Goal: Task Accomplishment & Management: Complete application form

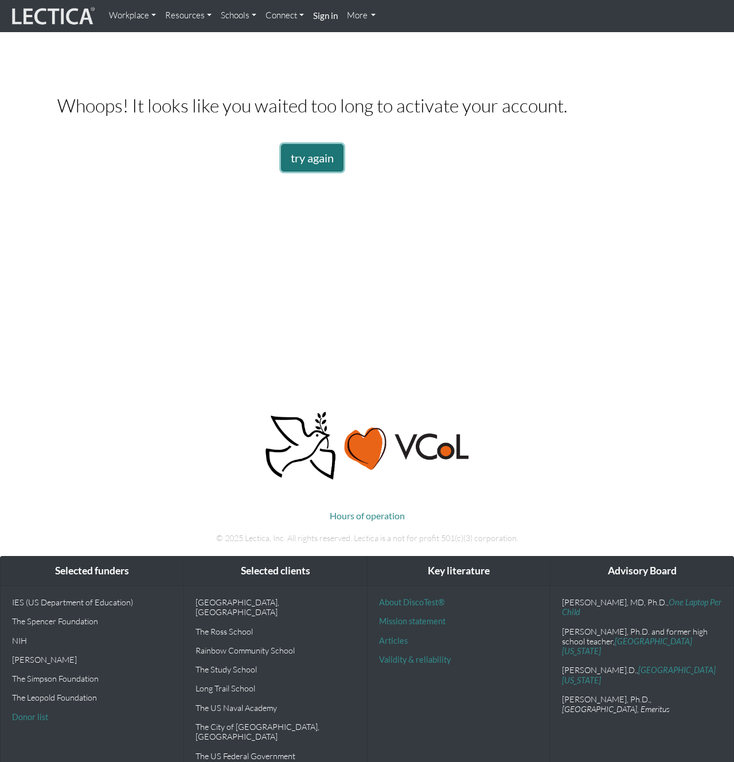
click at [309, 172] on link "try again" at bounding box center [312, 158] width 63 height 28
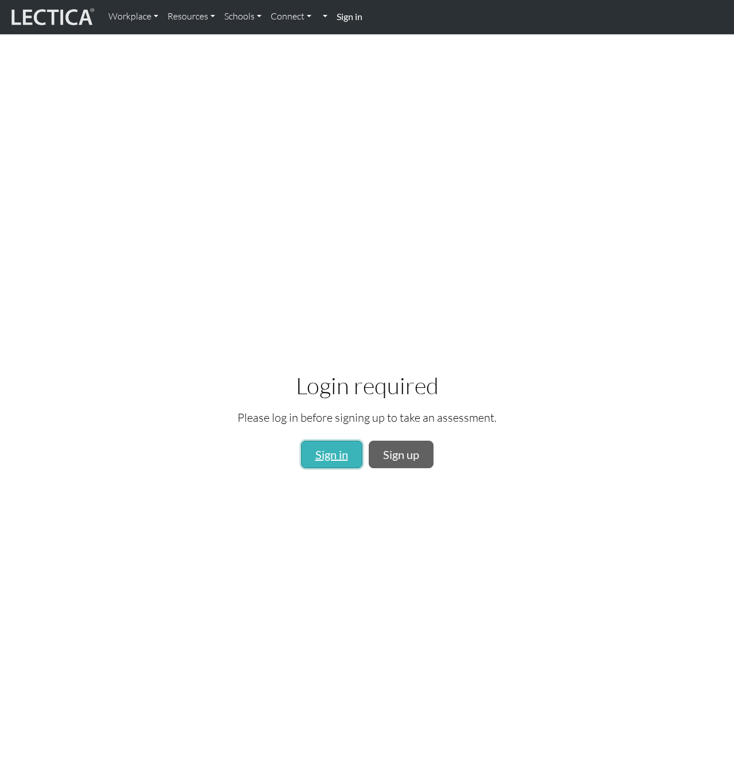
click at [333, 456] on link "Sign in" at bounding box center [331, 455] width 61 height 28
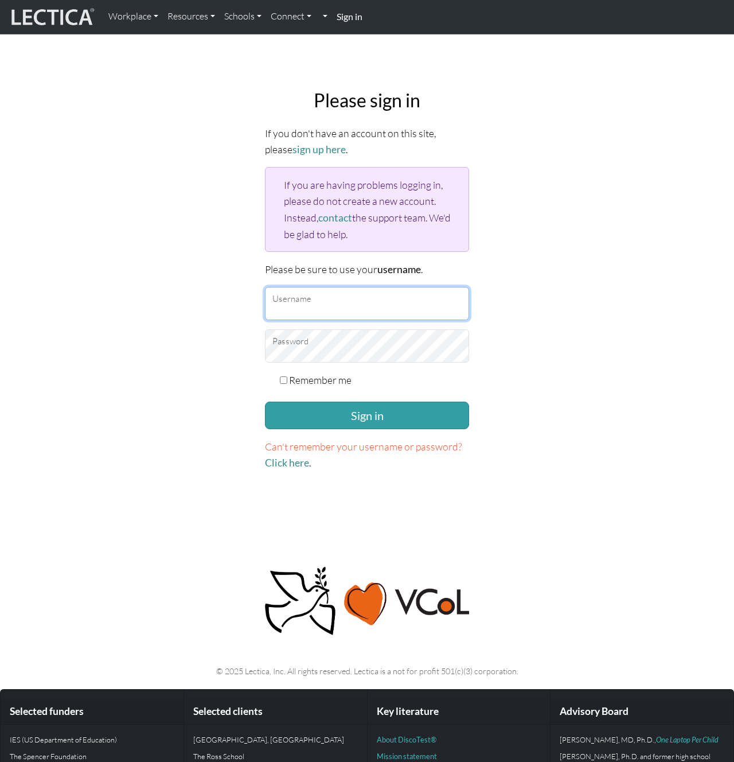
click at [361, 288] on input "Username" at bounding box center [367, 303] width 204 height 33
click at [367, 297] on input "Username" at bounding box center [367, 303] width 204 height 33
click at [364, 300] on input "Username" at bounding box center [367, 303] width 204 height 33
click at [333, 301] on input "Username" at bounding box center [367, 303] width 204 height 33
click at [355, 305] on input "Username" at bounding box center [367, 303] width 204 height 33
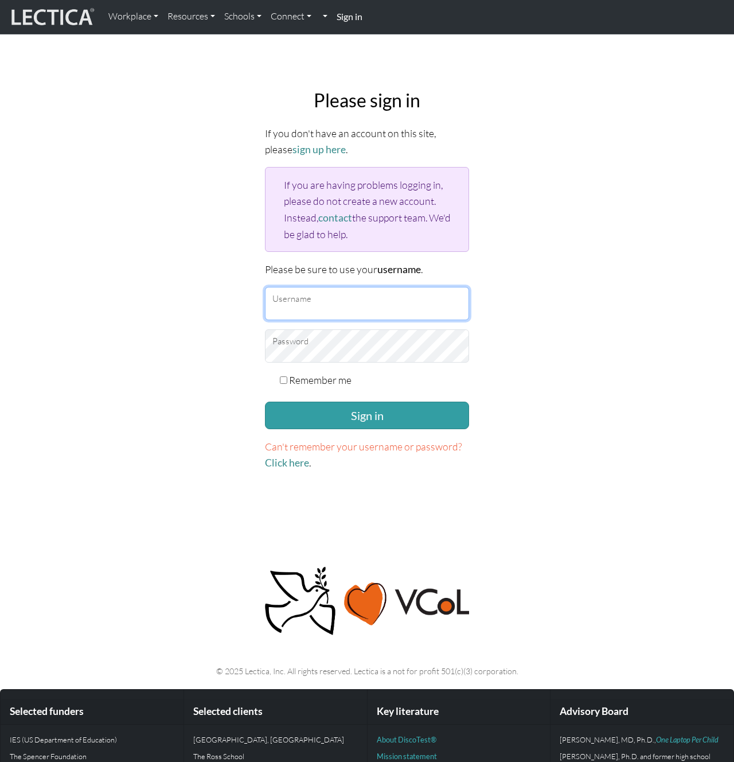
type input "yagijimpei"
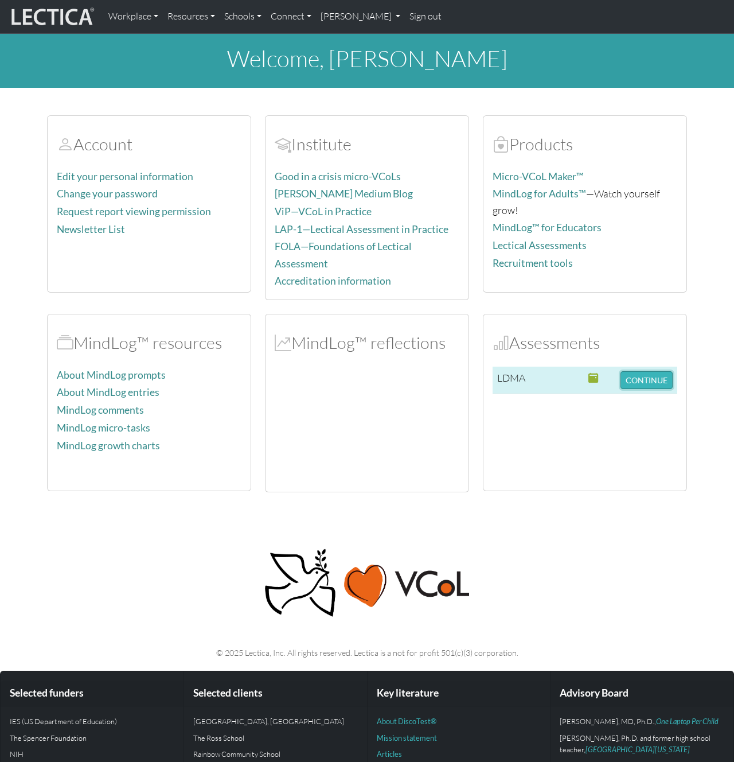
click at [631, 376] on button "CONTINUE" at bounding box center [647, 380] width 52 height 18
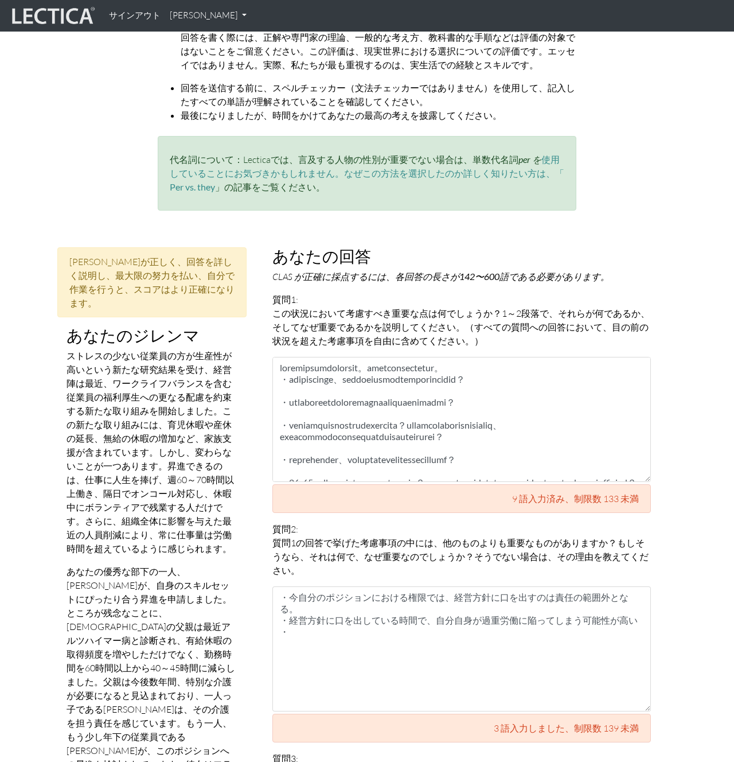
scroll to position [318, 0]
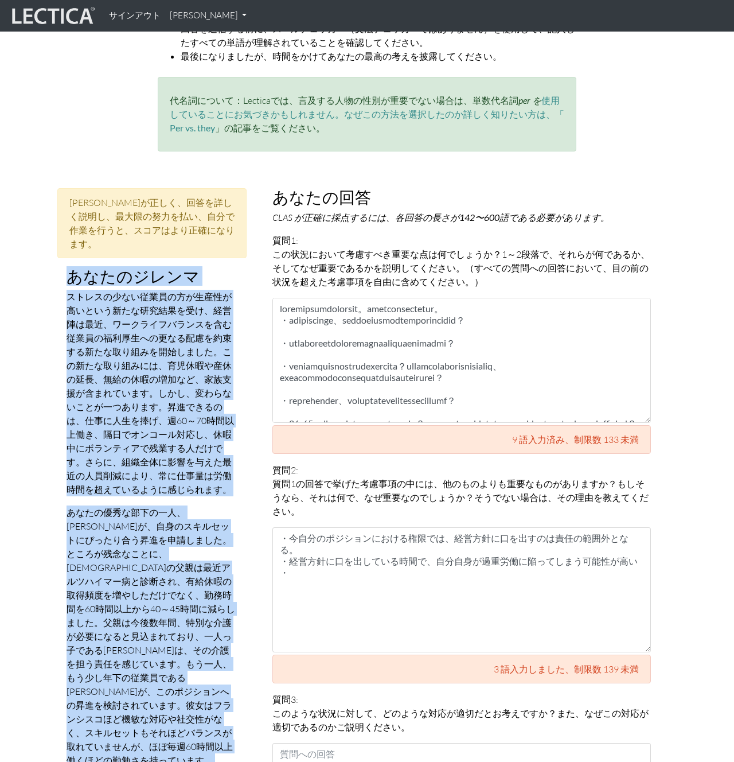
drag, startPoint x: 66, startPoint y: 276, endPoint x: 166, endPoint y: 761, distance: 495.6
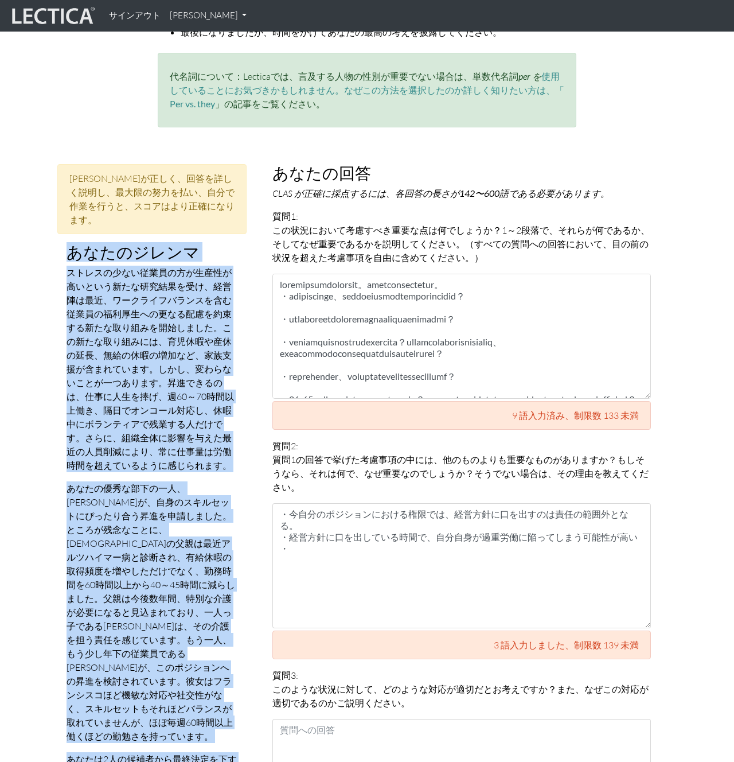
scroll to position [588, 0]
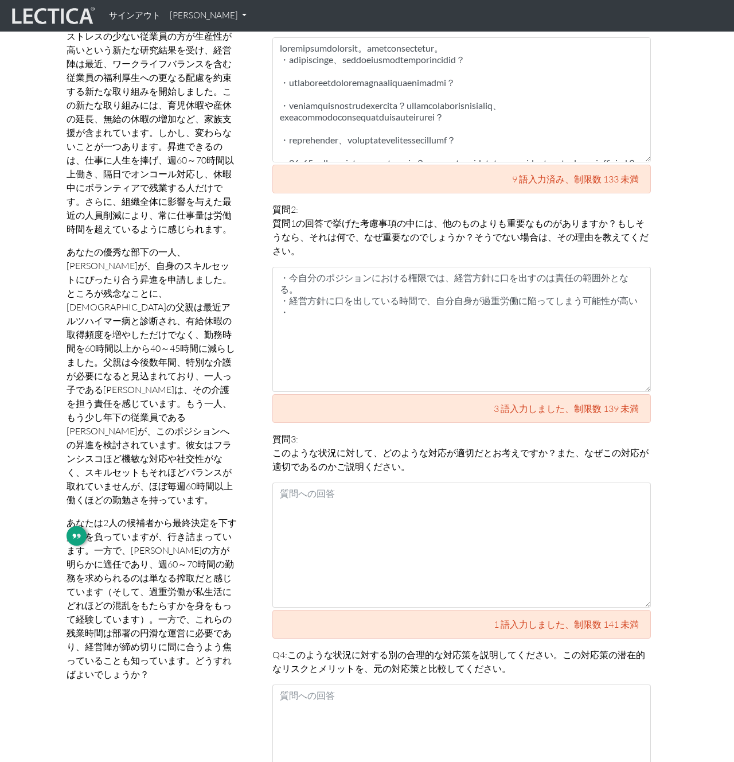
click at [145, 624] on font "あなたは2人の候補者から最終決定を下す責任を負っていますが、行き詰まっています。一方で、フランシスコの方が明らかに適任であり、週60～70時間の勤務を求められ…" at bounding box center [152, 598] width 170 height 163
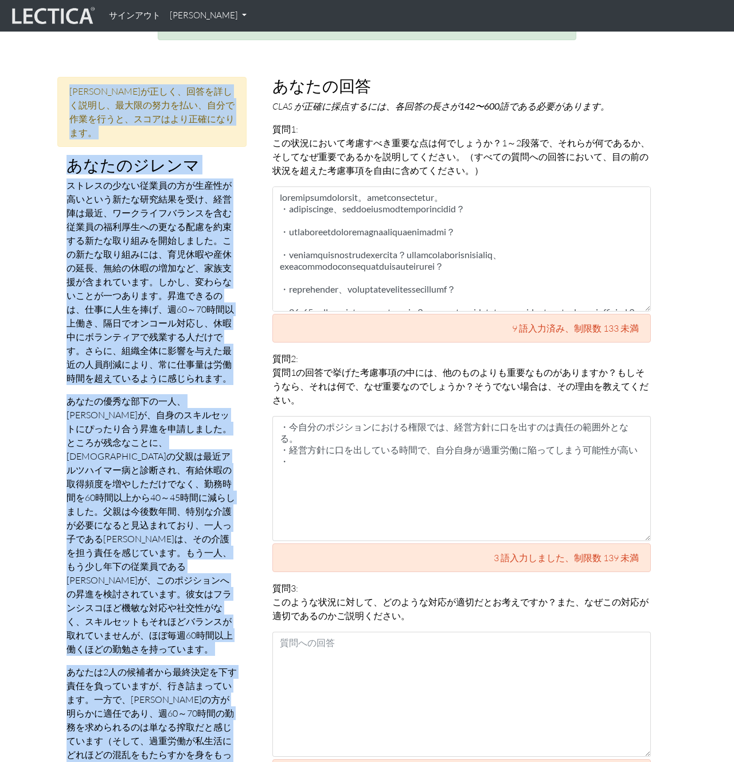
scroll to position [353, 0]
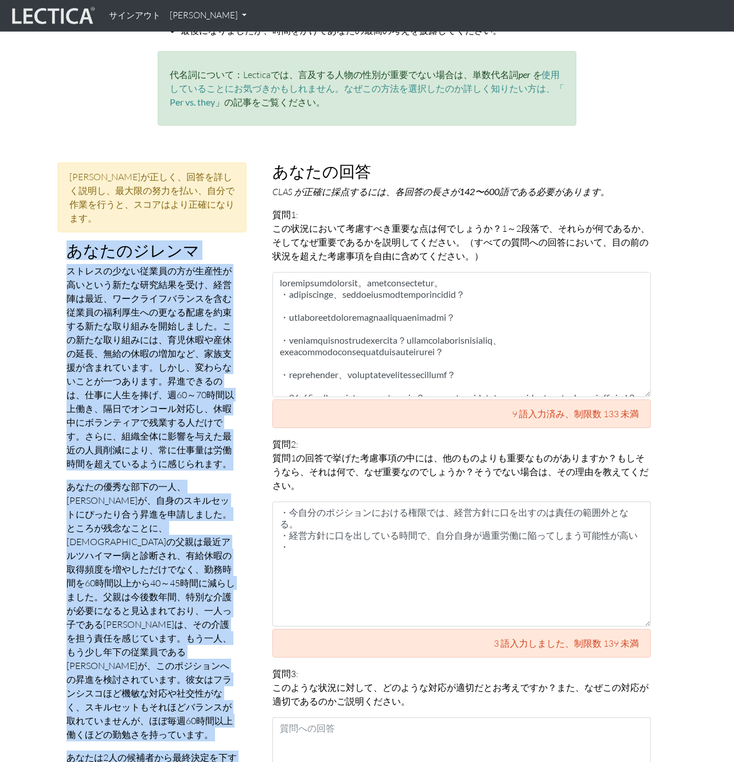
drag, startPoint x: 141, startPoint y: 647, endPoint x: 65, endPoint y: 239, distance: 414.9
copy div "あなたのジレンマ ストレスの少ない従業員の方が生産性が高いという新たな研究結果を受け、経営陣は最近、ワークライフバランスを含む従業員の福利厚生への更なる配慮を…"
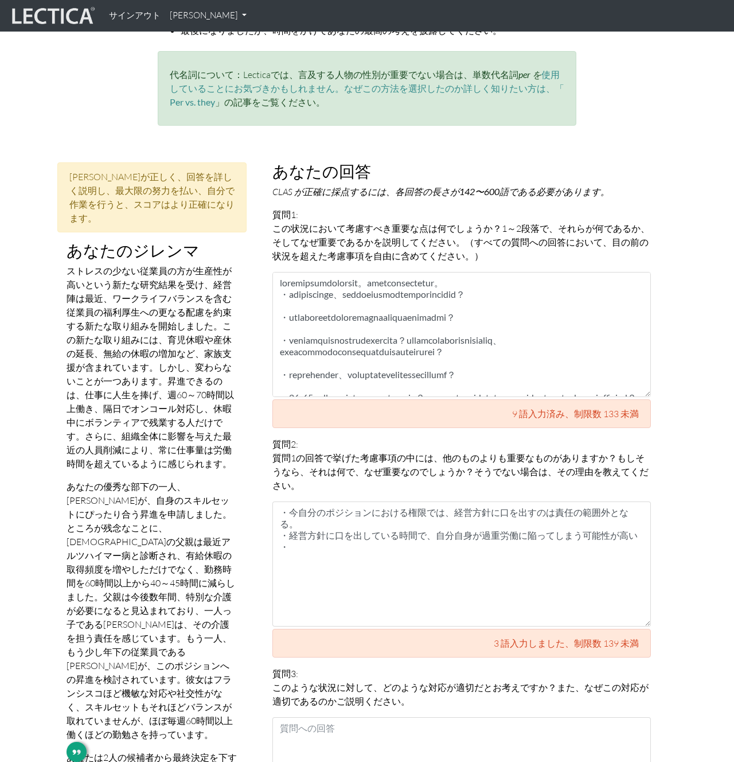
click at [289, 236] on font "この状況において考慮すべき重要な点は何でしょうか？1～2段落で、それらが何であるか、そして" at bounding box center [462, 235] width 378 height 25
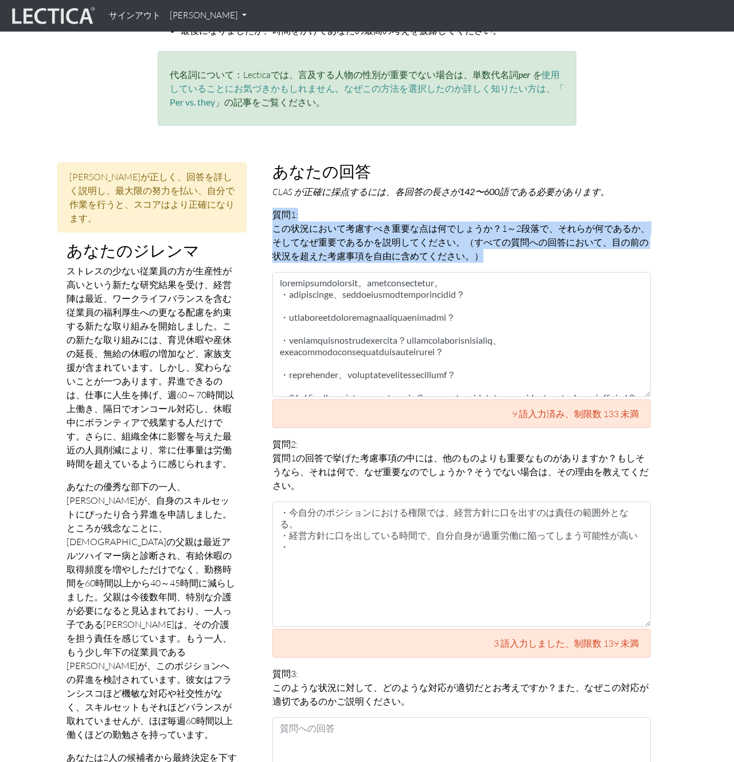
drag, startPoint x: 276, startPoint y: 216, endPoint x: 508, endPoint y: 251, distance: 234.4
click at [508, 251] on p "質問1: この状況において考慮すべき重要な点は何でしょうか？1～2段落で、それらが何であるか、そして なぜ 重要であるかを説明してください。（すべての質問への…" at bounding box center [462, 235] width 379 height 55
copy p "質問1: この状況において考慮すべき重要な点は何でしょうか？1～2段落で、それらが何であるか、そして なぜ 重要であるかを説明してください。（すべての質問への…"
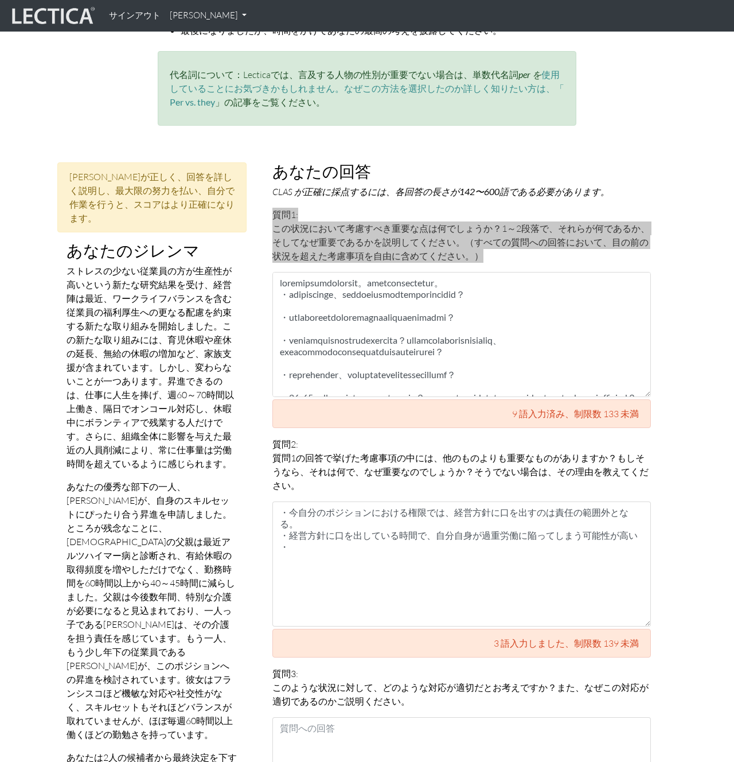
scroll to position [149, 0]
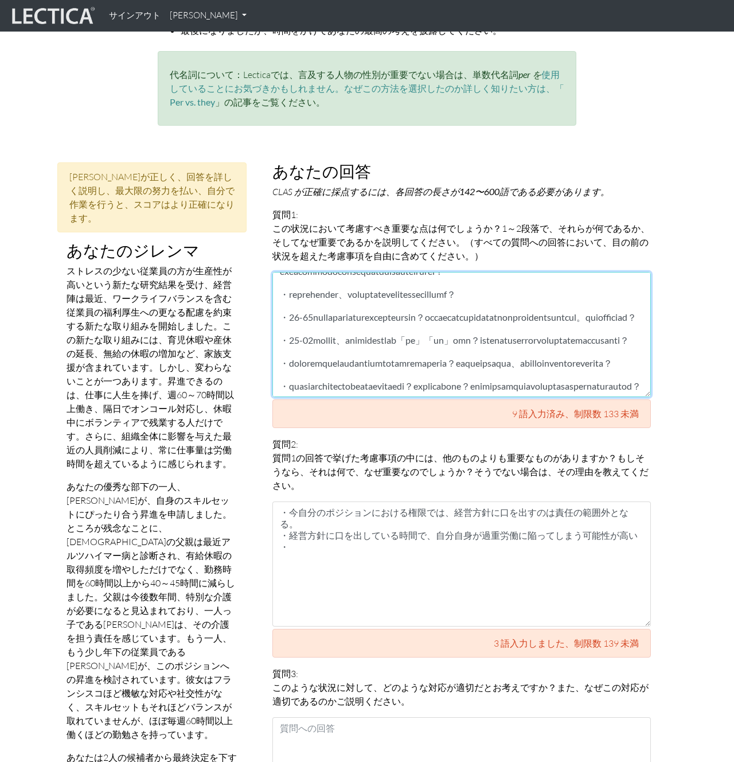
click at [412, 362] on textarea at bounding box center [462, 334] width 379 height 125
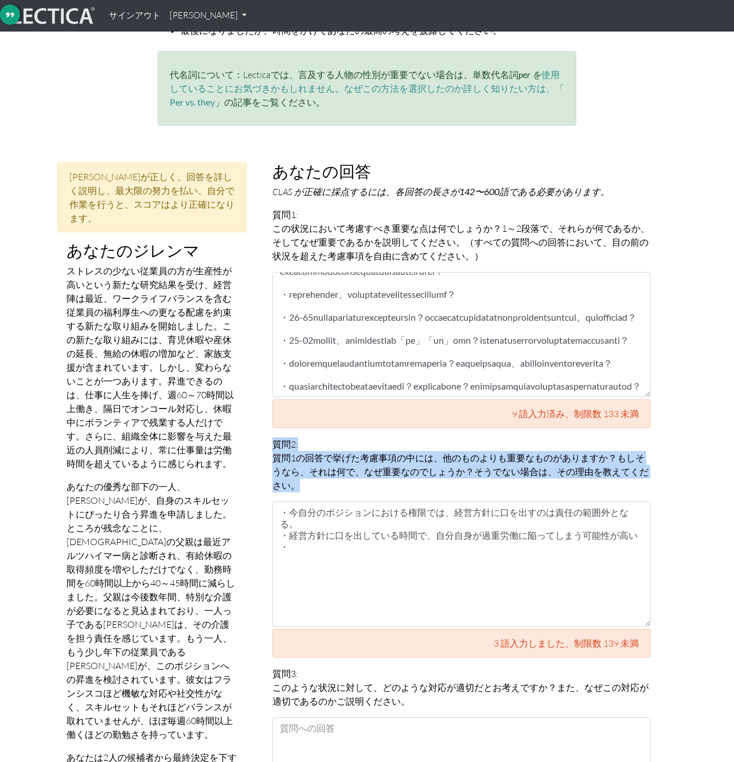
drag, startPoint x: 295, startPoint y: 483, endPoint x: 262, endPoint y: 449, distance: 47.9
copy p "質問2: 質問1の回答で挙げた考慮事項の中には、他のものよりも重要なものがありますか？もしそうなら、それは何で、 なぜ 重要なのでしょうか？そうでない場合は、…"
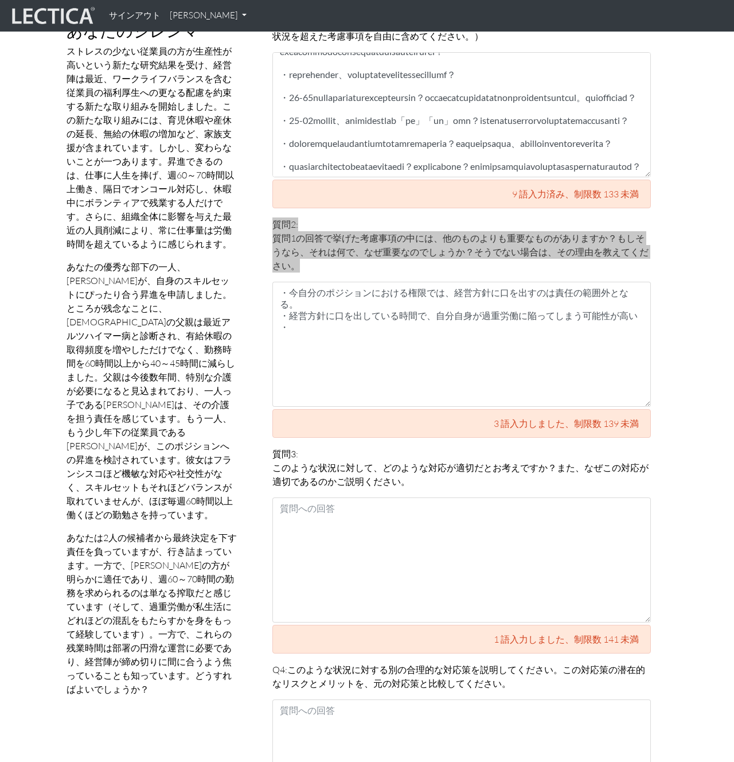
scroll to position [590, 0]
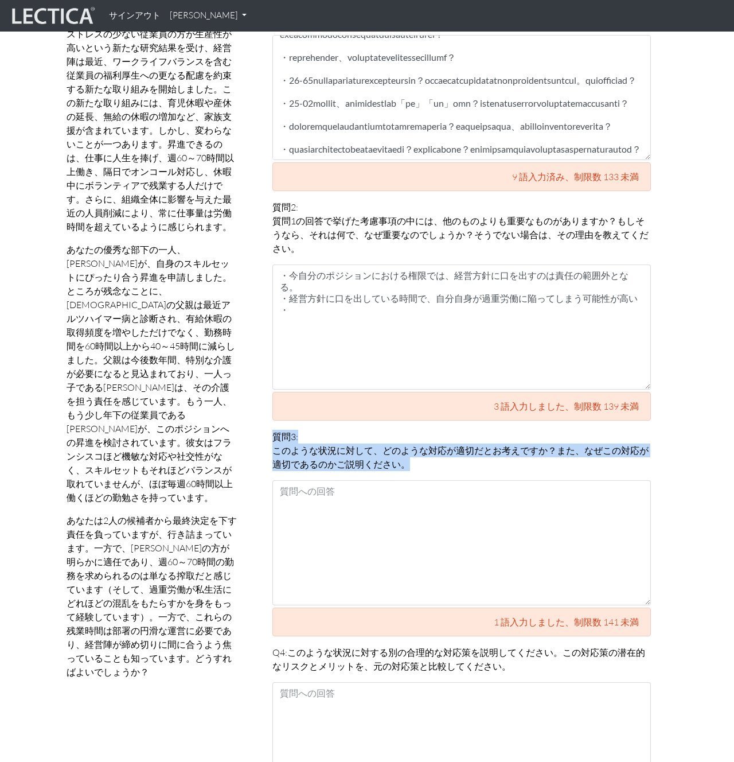
drag, startPoint x: 272, startPoint y: 438, endPoint x: 453, endPoint y: 484, distance: 186.5
click at [453, 484] on div "あなたの回答 CLAS が正確に採点するには、各回答の長さが 142 〜 600 語である必要があります。 質問1: この状況において考慮すべき重要な点は何で…" at bounding box center [462, 599] width 396 height 1349
copy div "質問3: このような状況に対して、どのような対応が適切だとお考えですか？ また、なぜ この対応が適切であるのかご説明ください。"
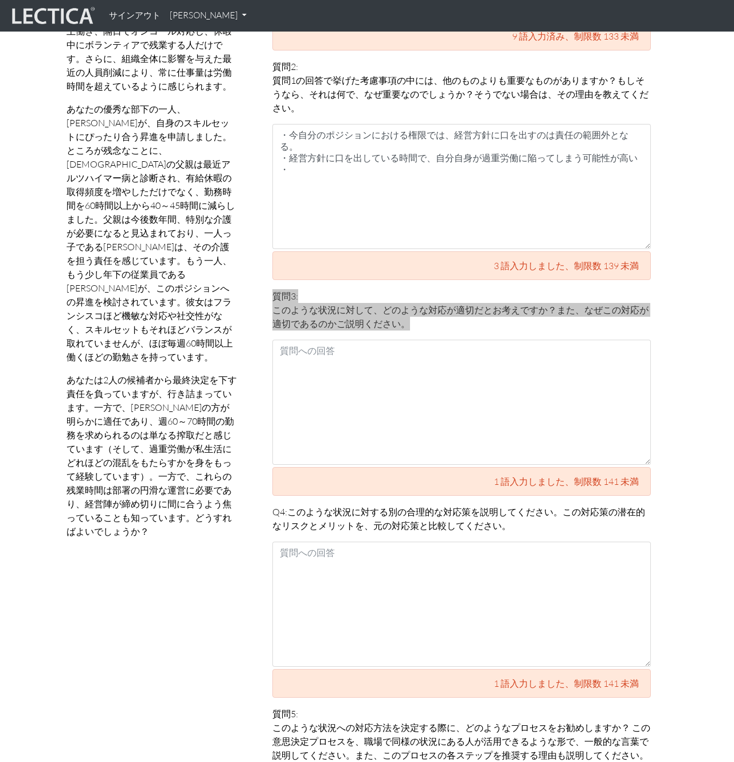
scroll to position [803, 0]
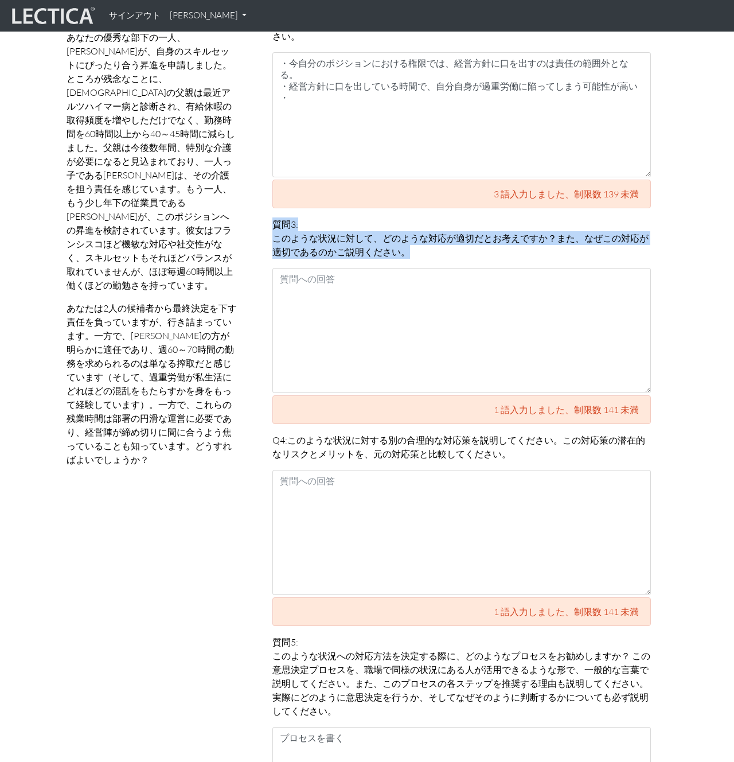
click at [312, 460] on p "Q4: このような状況に対する別の合理的な対応策を説明してください。 この対応策の潜在的なリスクとメリットを、元の対応策と 比較してください。" at bounding box center [462, 447] width 379 height 28
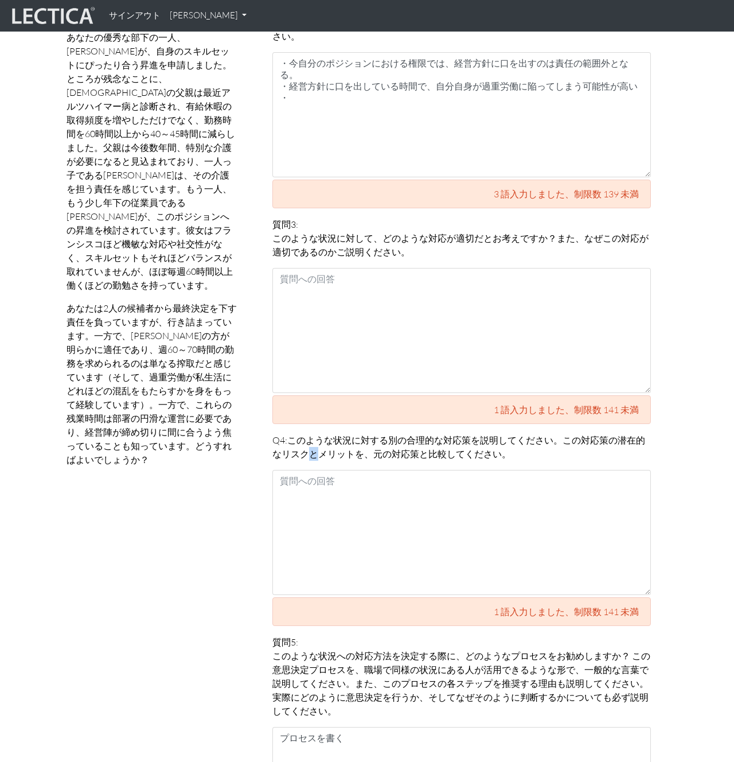
click at [312, 460] on body "サインアウト 八木甚平 マイプロフィール サインアウトしました × サインインして ください。 近い LDMAを服用する 自分で勉強しましょう！" at bounding box center [367, 293] width 734 height 2193
click at [301, 449] on font "この対応策の潜在的なリスクとメリットを、元の対応策と" at bounding box center [459, 446] width 373 height 25
click at [297, 461] on div "Q4: このような状況に対する別の合理的な対応策を説明してください。 この対応策の潜在的なリスクとメリットを、元の対応策と 比較してください。 1 語入力しま…" at bounding box center [462, 529] width 379 height 193
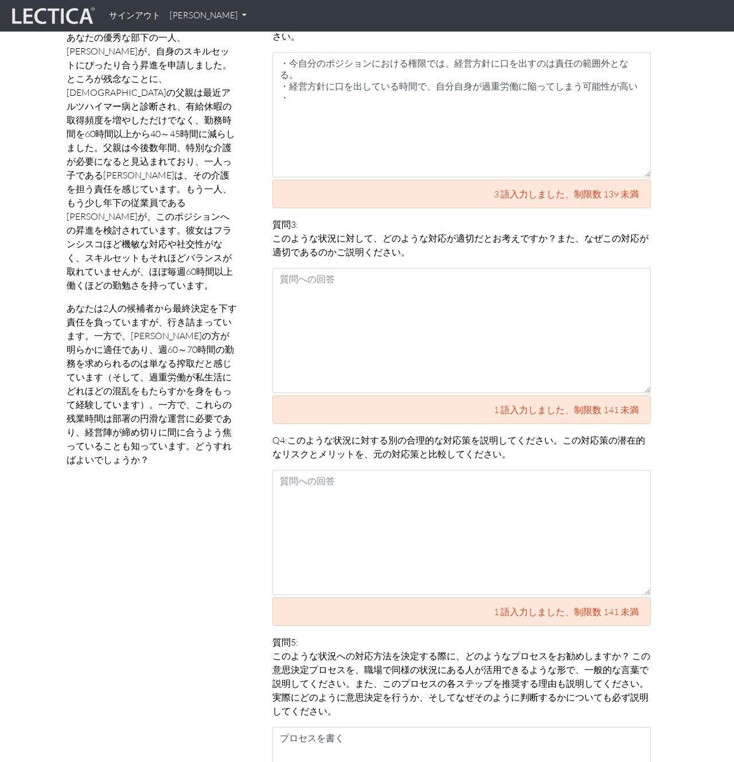
click at [288, 455] on font "この対応策の潜在的なリスクとメリットを、元の対応策と" at bounding box center [459, 446] width 373 height 25
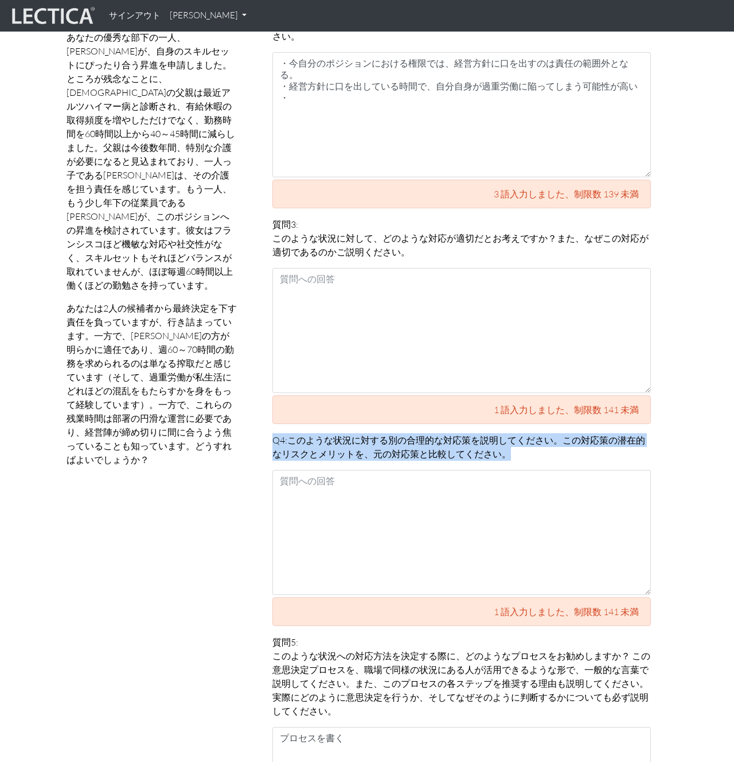
click at [288, 455] on font "この対応策の潜在的なリスクとメリットを、元の対応策と" at bounding box center [459, 446] width 373 height 25
copy div "Q4: このような状況に対する別の合理的な対応策を説明してください。 この対応策の潜在的なリスクとメリットを、元の対応策と 比較してください。"
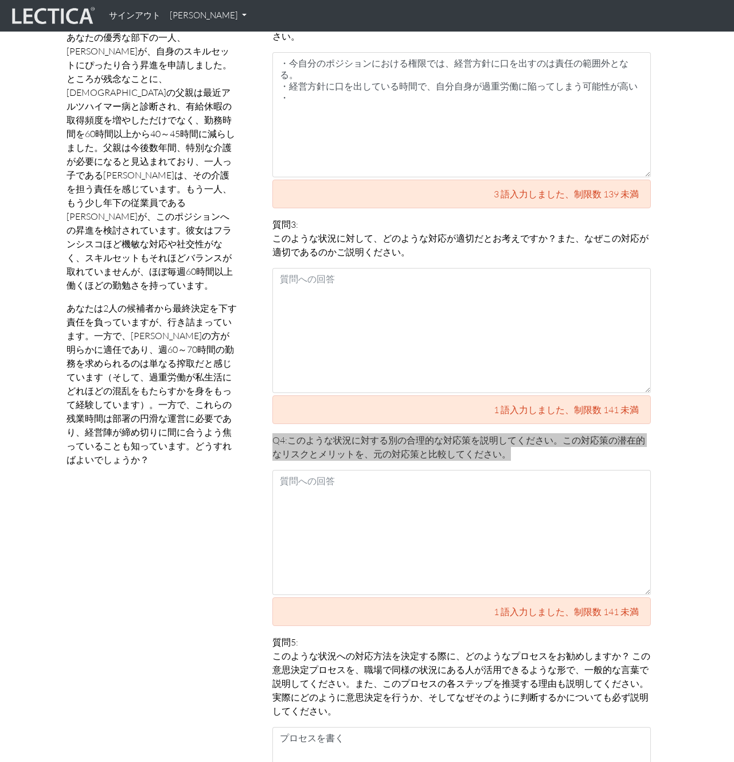
scroll to position [1002, 0]
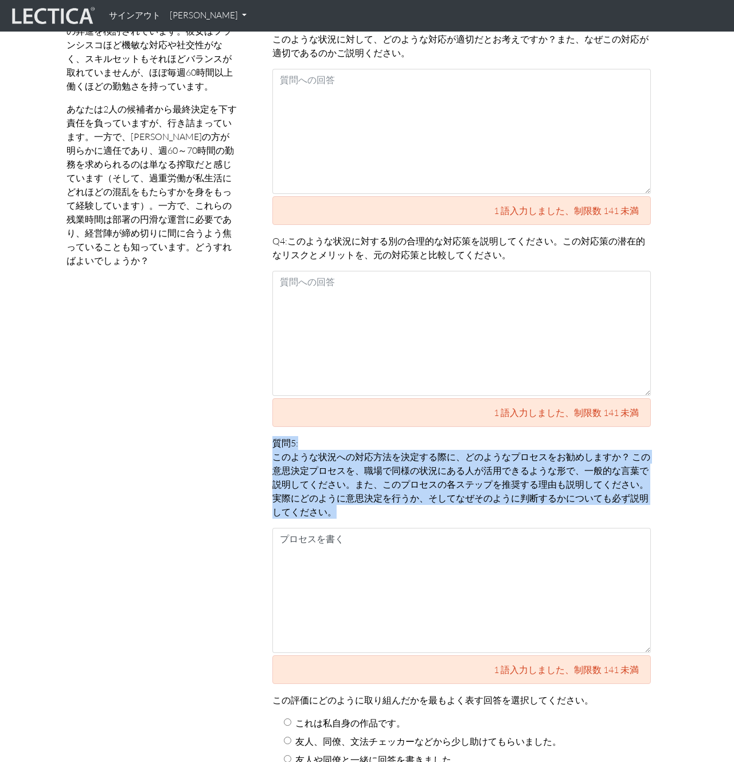
drag, startPoint x: 347, startPoint y: 515, endPoint x: 258, endPoint y: 446, distance: 111.7
click at [258, 446] on div "あなたの回答 CLAS が正確に採点するには、各回答の長さが 142 〜 600 語である必要があります。 質問1: この状況において考慮すべき重要な点は何で…" at bounding box center [461, 188] width 413 height 1349
copy p "質問5: このような状況への対応方法を決定する際に、どのようなプロセスをお勧めしますか？ この意思決定プロセスを、職場で同様の状況にある人が活用できるような形…"
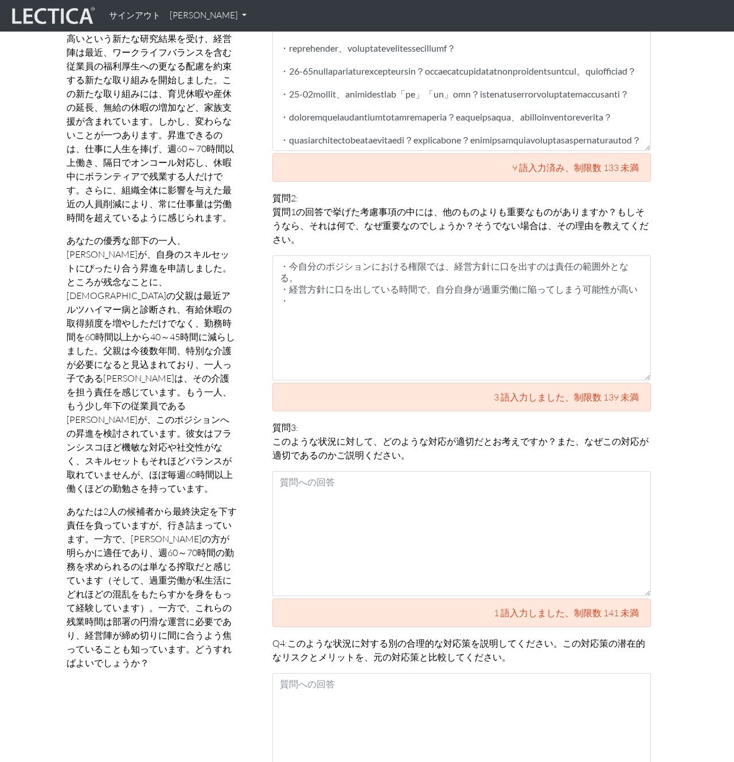
scroll to position [355, 0]
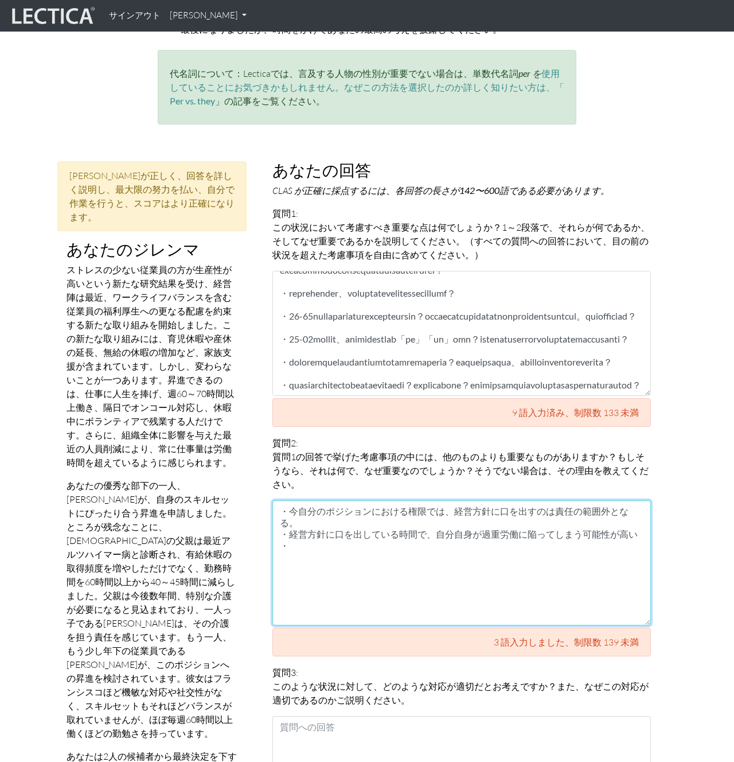
click at [326, 552] on textarea "・今自分のポジションにおける権限では、経営方針に口を出すのは責任の範囲外となる。 ・経営方針に口を出している時間で、自分自身が過重労働に陥ってしまう可能性が高…" at bounding box center [462, 562] width 379 height 125
